Goal: Find specific page/section: Find specific page/section

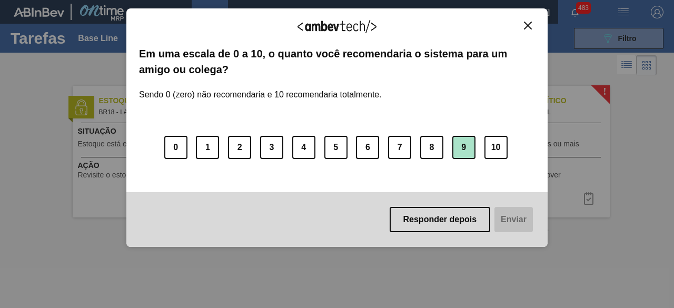
click at [464, 149] on button "9" at bounding box center [463, 147] width 23 height 23
click at [510, 228] on button "Enviar" at bounding box center [512, 219] width 41 height 25
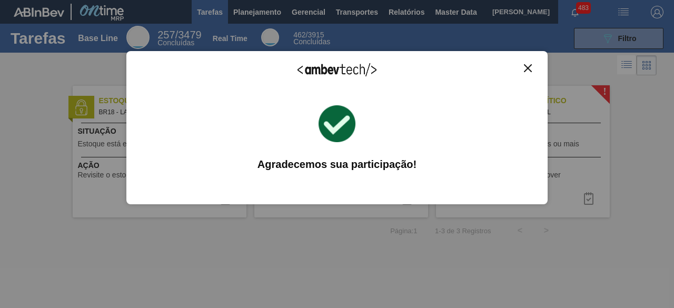
click at [527, 69] on img "Close" at bounding box center [528, 68] width 8 height 8
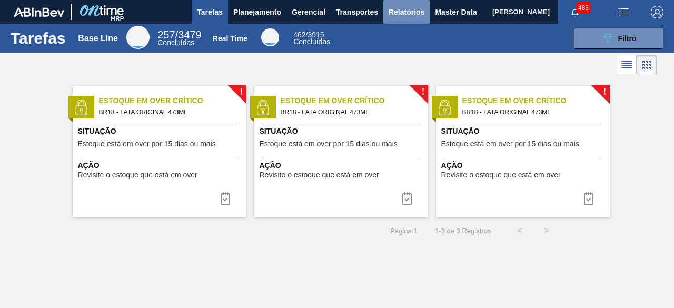
click at [406, 17] on span "Relatórios" at bounding box center [406, 12] width 36 height 13
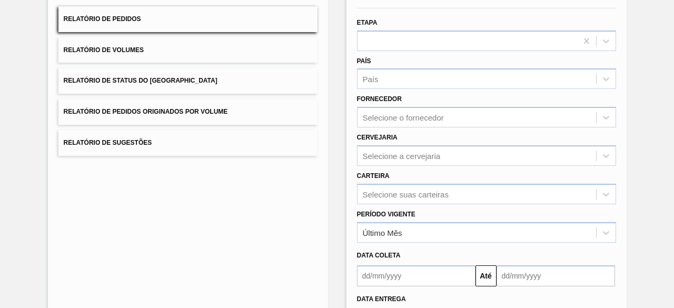
scroll to position [105, 0]
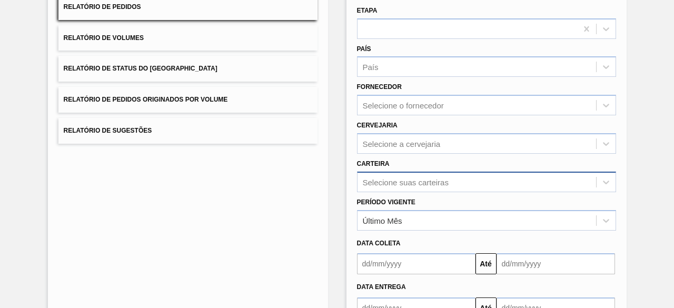
click at [452, 182] on div "Selecione suas carteiras" at bounding box center [486, 182] width 259 height 21
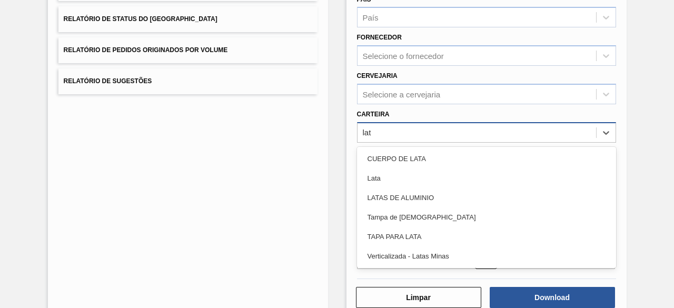
type input "lata"
click at [452, 182] on div "Lata" at bounding box center [486, 177] width 259 height 19
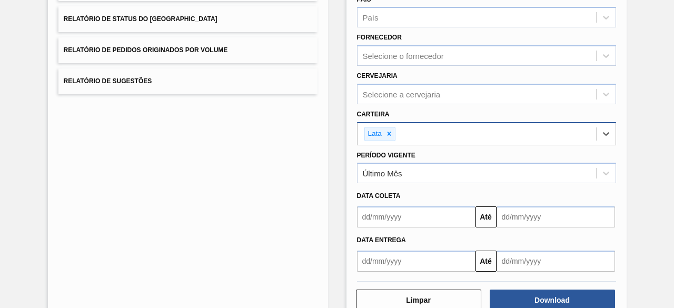
click at [452, 182] on div "Último Mês" at bounding box center [486, 173] width 259 height 21
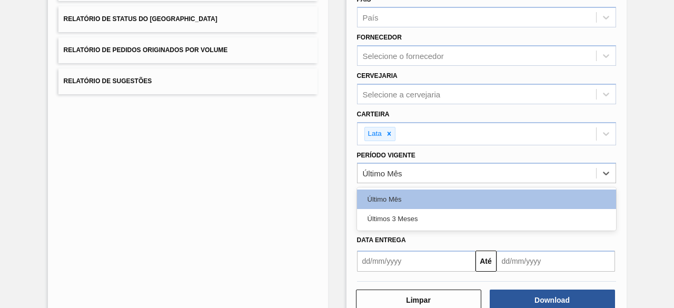
click at [307, 192] on div "Lista de Relatórios Relatório de Pedidos Relatório de Volumes Relatório de Stat…" at bounding box center [188, 118] width 280 height 408
